Goal: Task Accomplishment & Management: Use online tool/utility

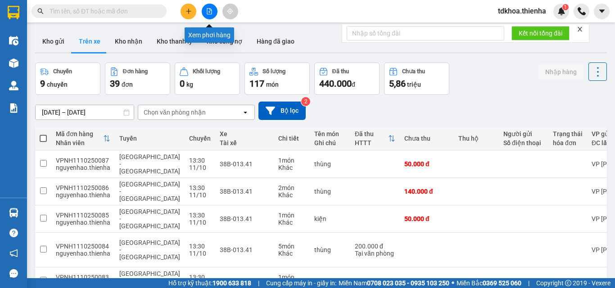
click at [210, 11] on icon "file-add" at bounding box center [209, 11] width 6 height 6
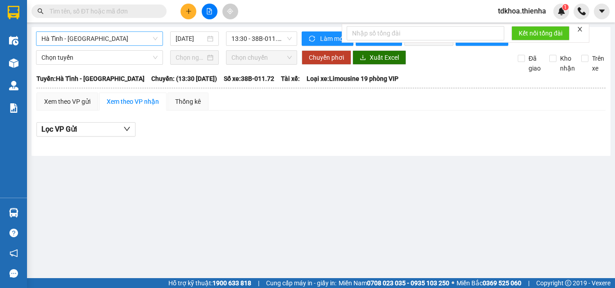
click at [139, 36] on span "Hà Tĩnh - [GEOGRAPHIC_DATA]" at bounding box center [99, 39] width 116 height 14
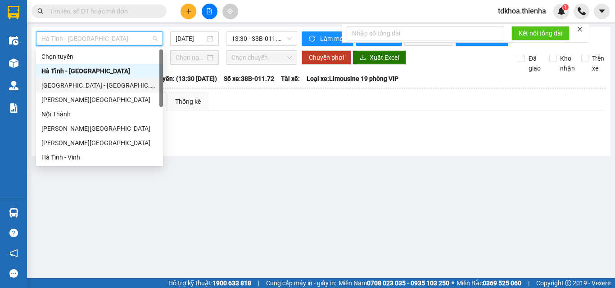
drag, startPoint x: 38, startPoint y: 83, endPoint x: 44, endPoint y: 83, distance: 5.4
click at [44, 83] on div "[GEOGRAPHIC_DATA] - [GEOGRAPHIC_DATA]" at bounding box center [99, 85] width 127 height 14
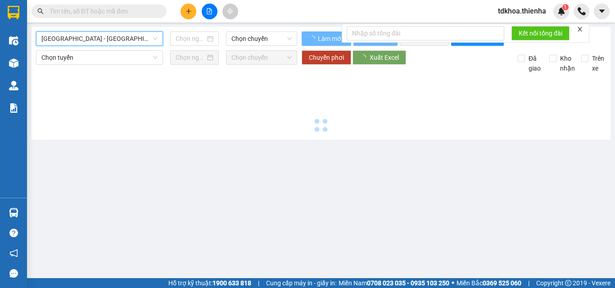
type input "[DATE]"
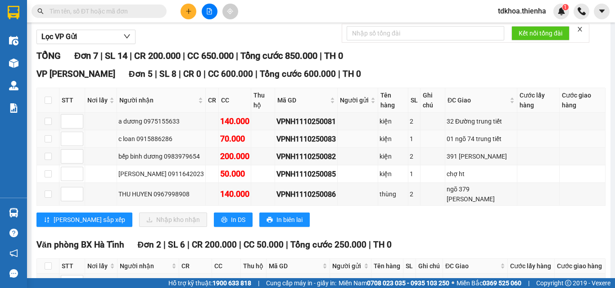
scroll to position [48, 0]
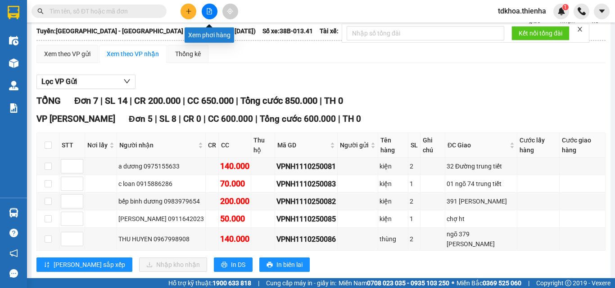
click at [210, 13] on icon "file-add" at bounding box center [209, 11] width 6 height 6
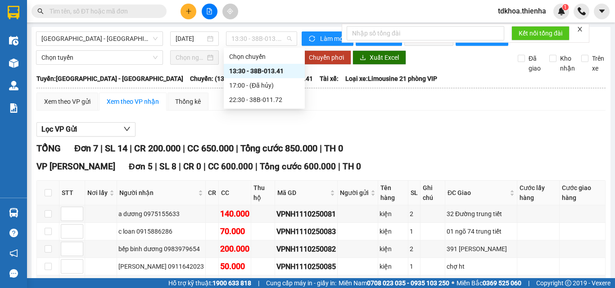
drag, startPoint x: 254, startPoint y: 38, endPoint x: 257, endPoint y: 61, distance: 23.2
click at [255, 45] on span "13:30 - 38B-013.41" at bounding box center [261, 39] width 60 height 14
click at [267, 98] on div "22:30 - 38B-011.72" at bounding box center [264, 100] width 70 height 10
